Goal: Task Accomplishment & Management: Use online tool/utility

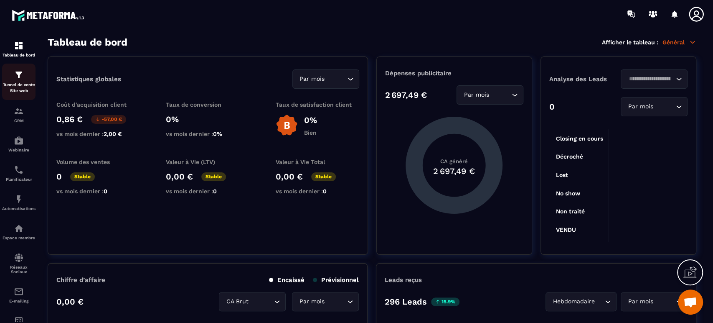
click at [18, 85] on p "Tunnel de vente Site web" at bounding box center [18, 88] width 33 height 12
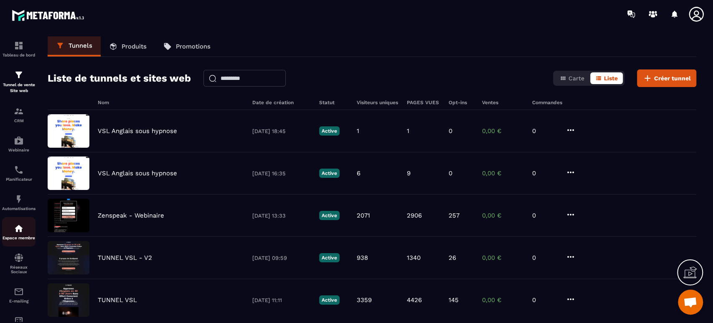
click at [15, 243] on link "Espace membre" at bounding box center [18, 231] width 33 height 29
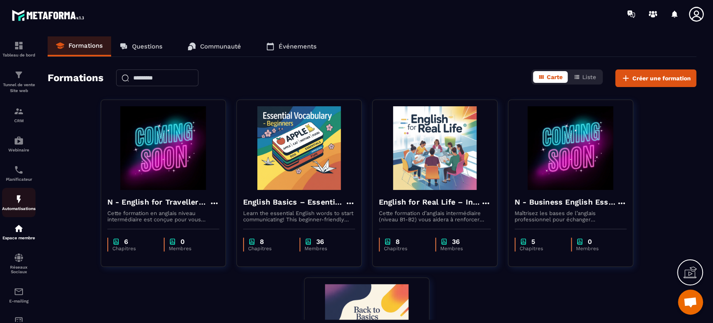
click at [22, 204] on img at bounding box center [19, 199] width 10 height 10
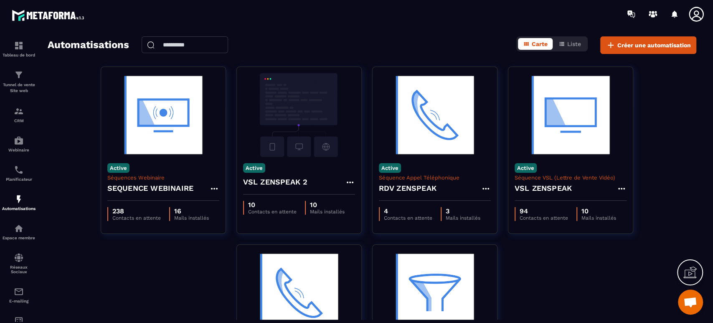
click at [405, 29] on section "Tableau de bord Tunnel de vente Site web CRM Webinaire Planificateur Automatisa…" at bounding box center [356, 178] width 713 height 300
click at [65, 93] on div "Active Séquences Webinaire SEQUENCE WEBINAIRE 238 Contacts en attente 16 Mails …" at bounding box center [372, 243] width 649 height 355
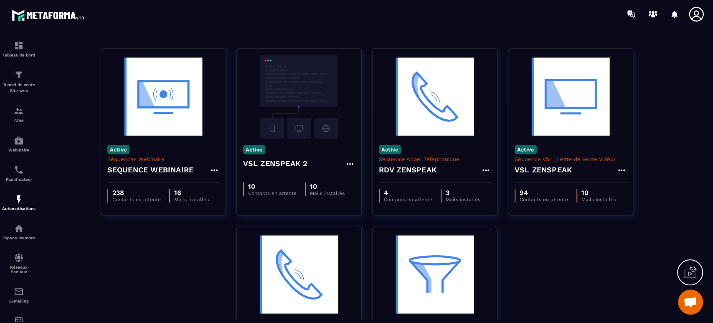
scroll to position [37, 0]
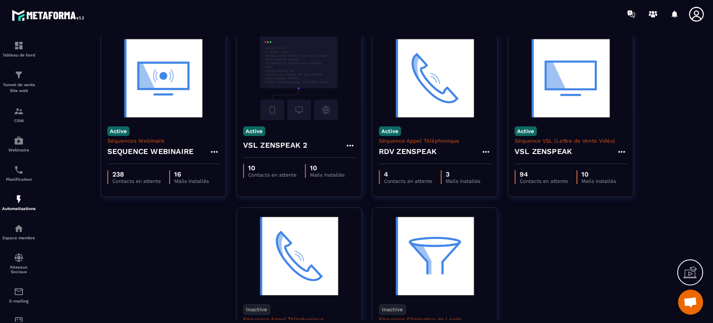
click at [598, 265] on div "Active Séquences Webinaire SEQUENCE WEBINAIRE 238 Contacts en attente 16 Mails …" at bounding box center [372, 207] width 649 height 355
click at [24, 240] on p "Espace membre" at bounding box center [18, 237] width 33 height 5
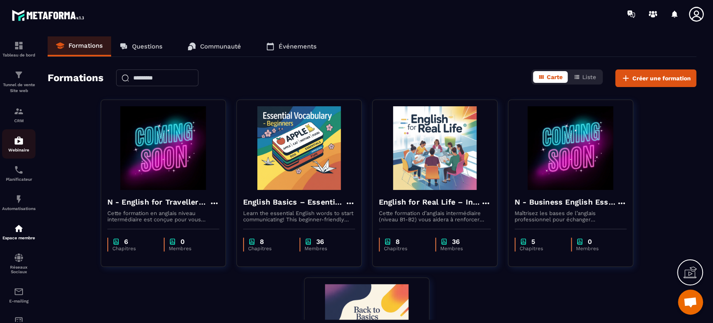
click at [10, 150] on p "Webinaire" at bounding box center [18, 149] width 33 height 5
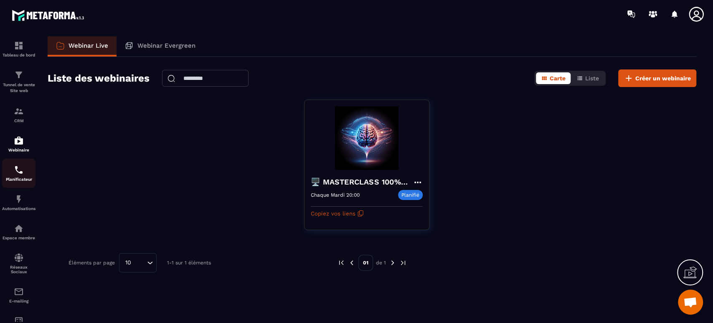
click at [15, 175] on div "Planificateur" at bounding box center [18, 173] width 33 height 17
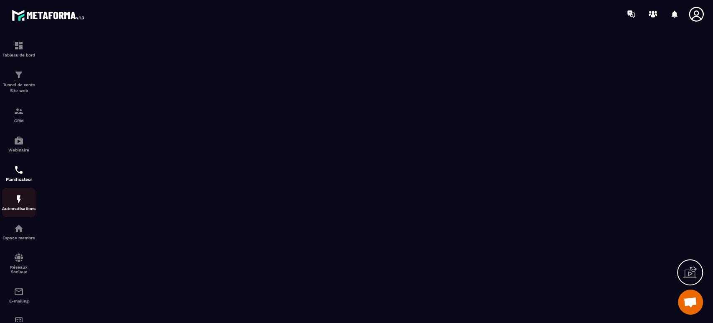
click at [17, 206] on p "Automatisations" at bounding box center [18, 208] width 33 height 5
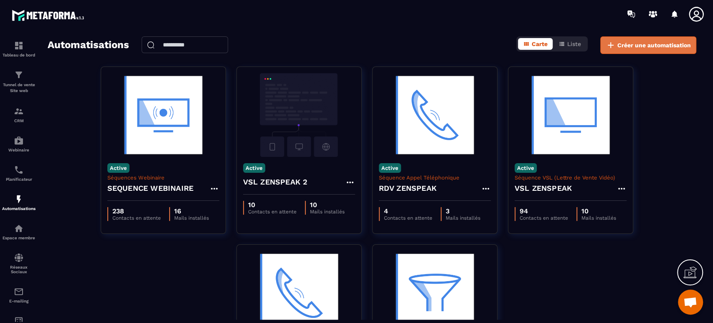
click at [642, 38] on button "Créer une automatisation" at bounding box center [648, 45] width 96 height 18
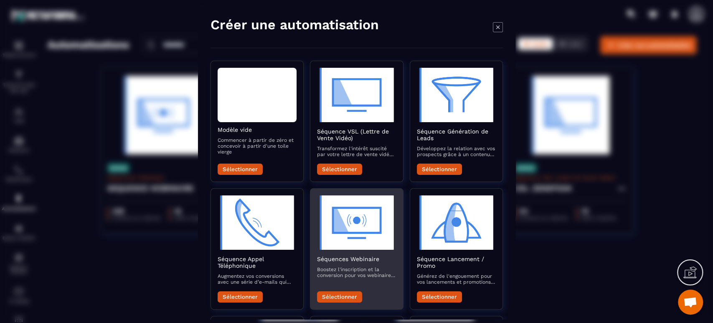
click at [354, 300] on button "Sélectionner" at bounding box center [339, 296] width 45 height 11
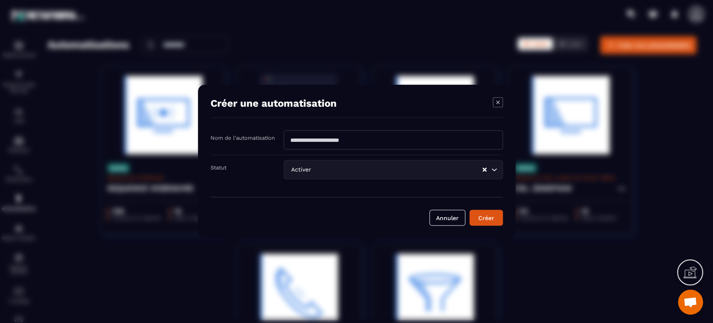
click at [388, 136] on input "Modal window" at bounding box center [393, 139] width 219 height 19
type input "****"
click at [493, 223] on button "Créer" at bounding box center [486, 218] width 33 height 16
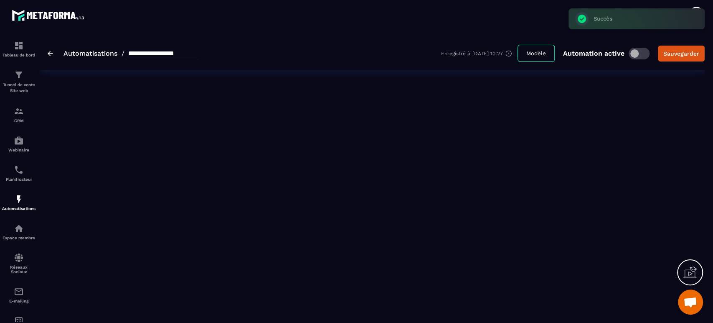
type input "****"
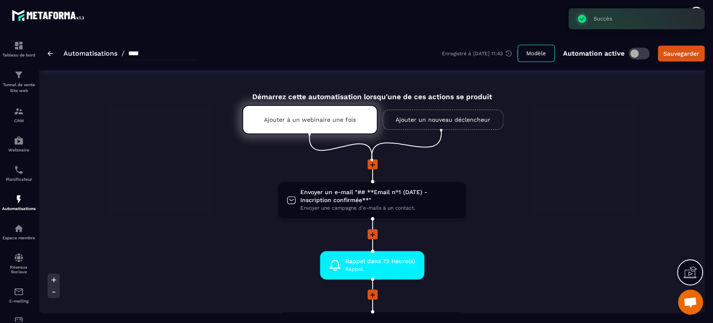
click at [493, 223] on li "Envoyer un e-mail "## **Email n°1 (DATE) - Inscription confirmée**" Envoyer une…" at bounding box center [372, 205] width 435 height 48
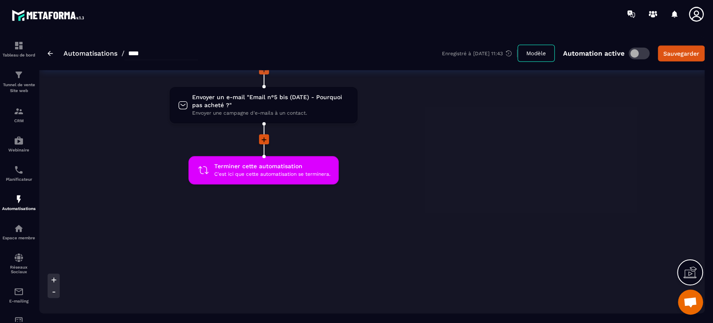
scroll to position [1548, 0]
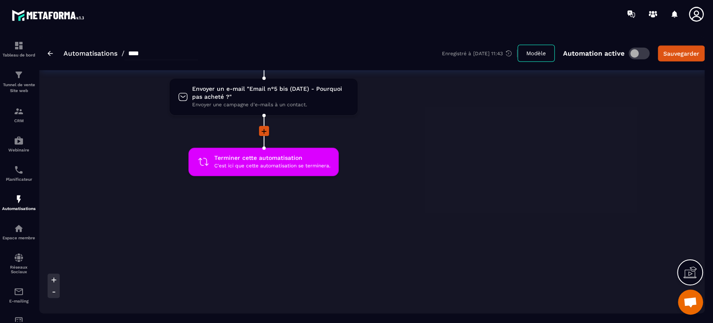
click at [48, 55] on img at bounding box center [50, 53] width 5 height 5
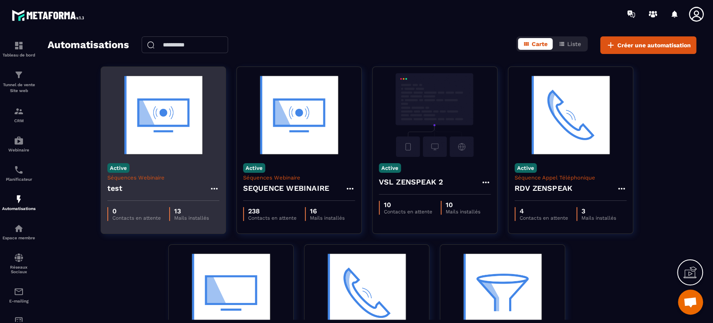
click at [213, 191] on icon at bounding box center [214, 188] width 10 height 10
click at [237, 234] on button "Supprimer" at bounding box center [239, 238] width 52 height 15
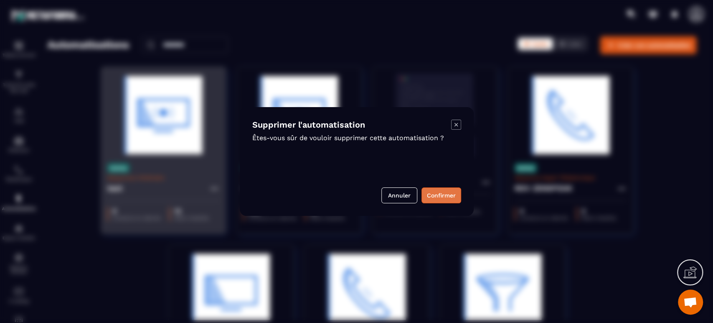
click at [428, 195] on button "Confirmer" at bounding box center [442, 195] width 40 height 16
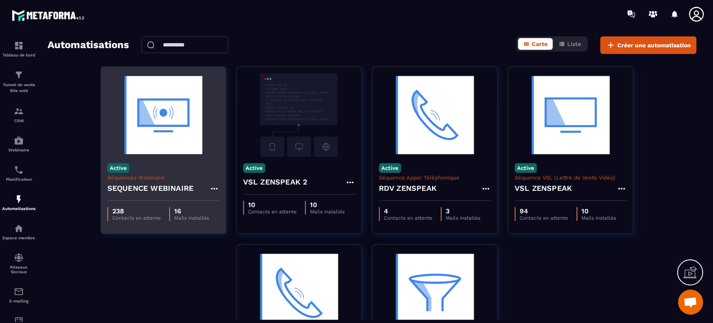
click at [692, 10] on icon at bounding box center [696, 14] width 17 height 17
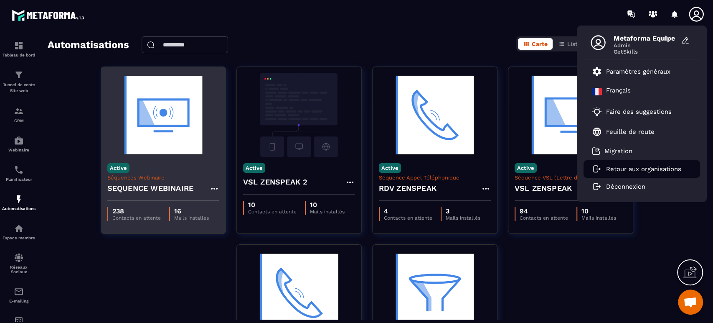
click at [619, 173] on p "Retour aux organisations" at bounding box center [643, 169] width 75 height 8
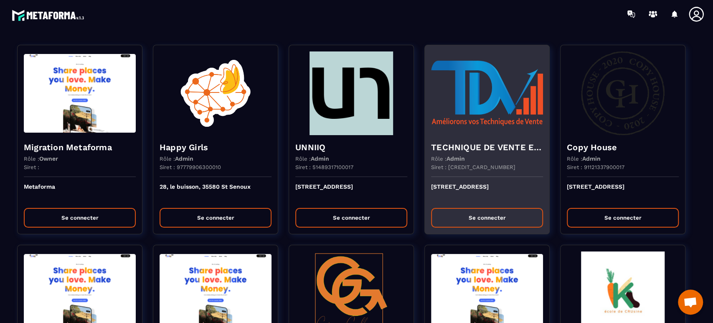
scroll to position [565, 0]
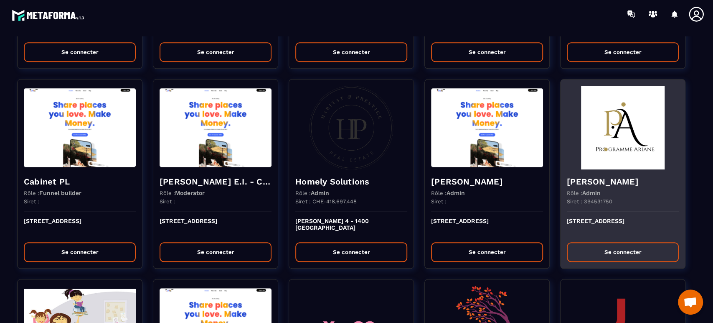
click at [641, 217] on div "[STREET_ADDRESS] Se connecter" at bounding box center [623, 239] width 125 height 57
